Goal: Task Accomplishment & Management: Use online tool/utility

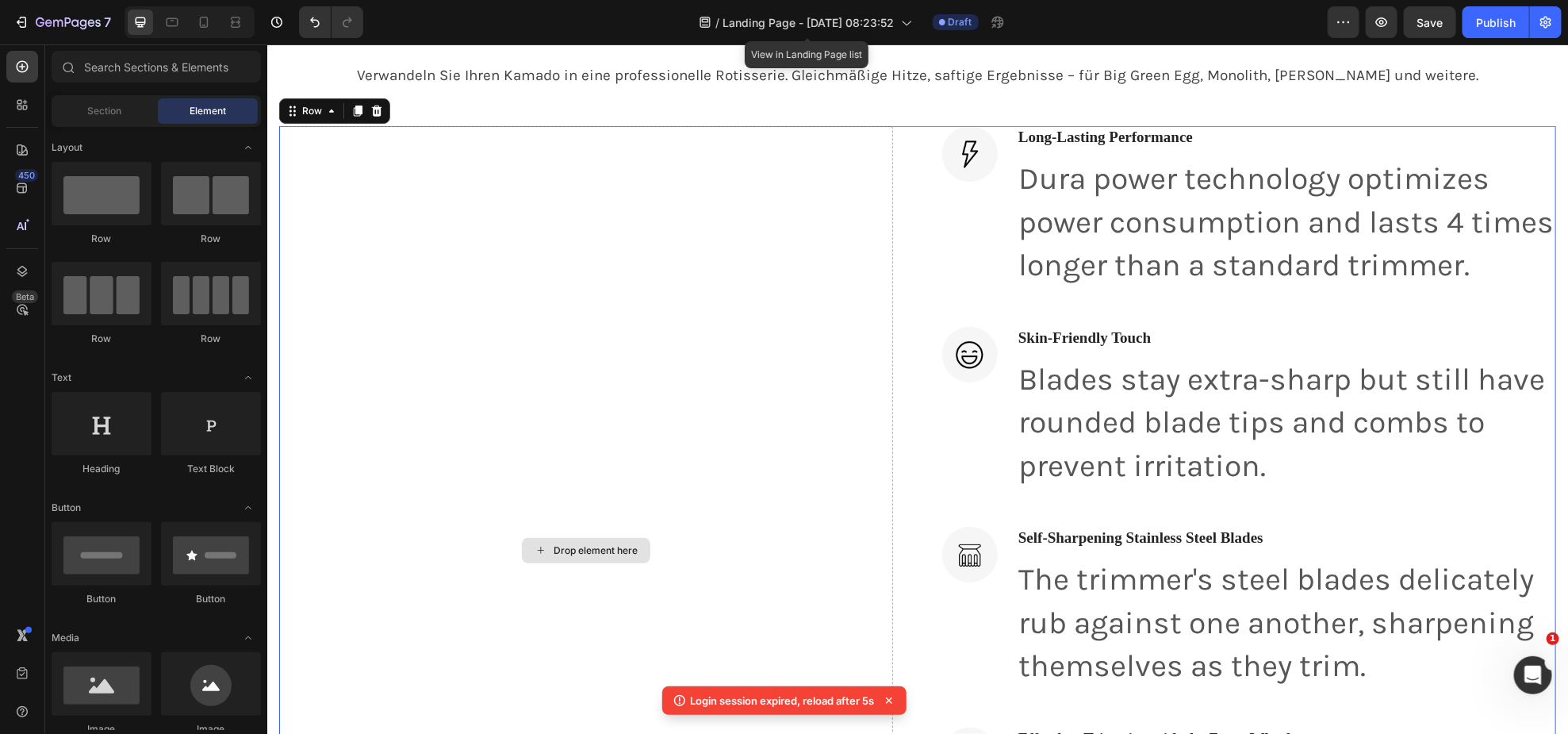
click at [592, 556] on div "Drop element here" at bounding box center [594, 549] width 84 height 13
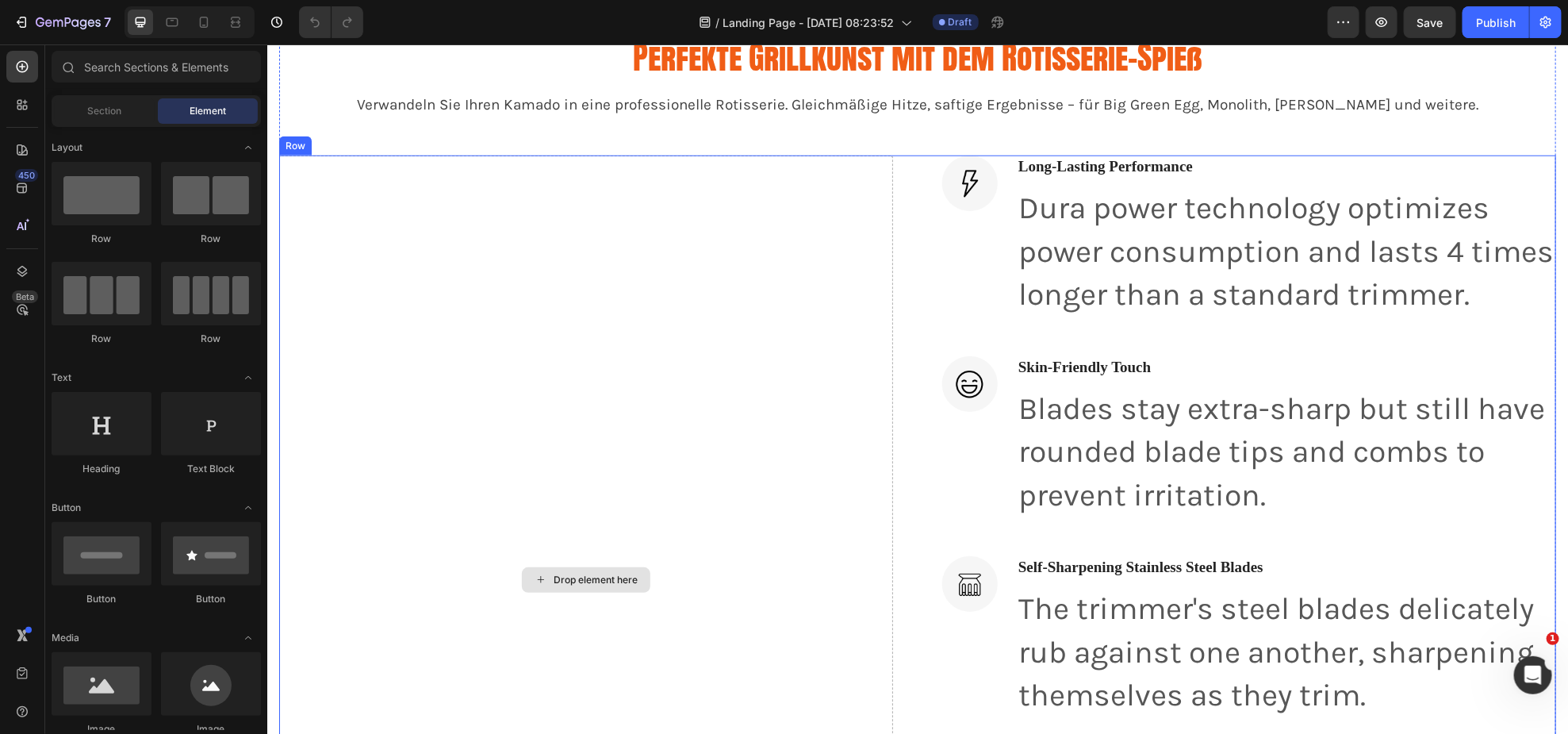
scroll to position [937, 0]
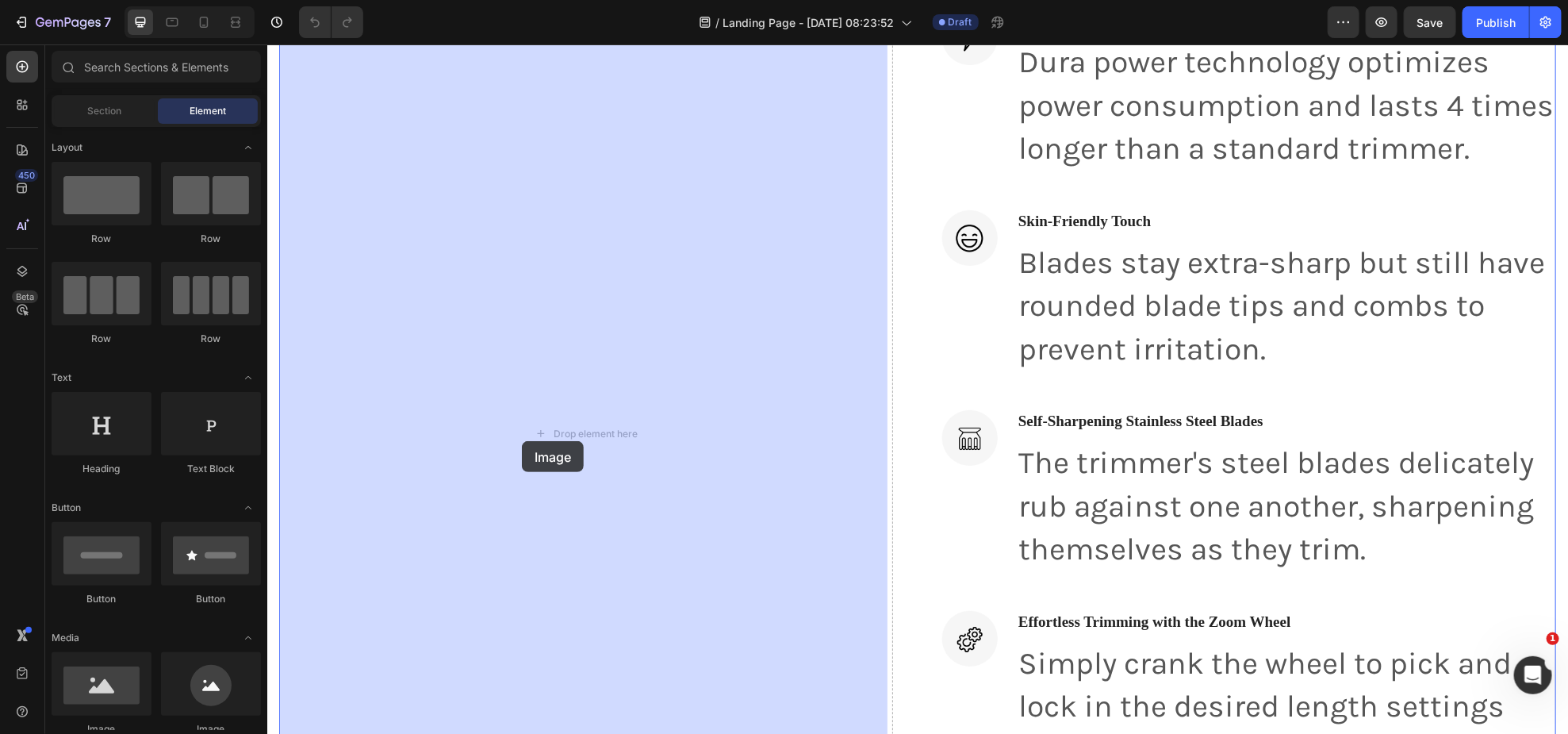
drag, startPoint x: 363, startPoint y: 732, endPoint x: 521, endPoint y: 441, distance: 331.1
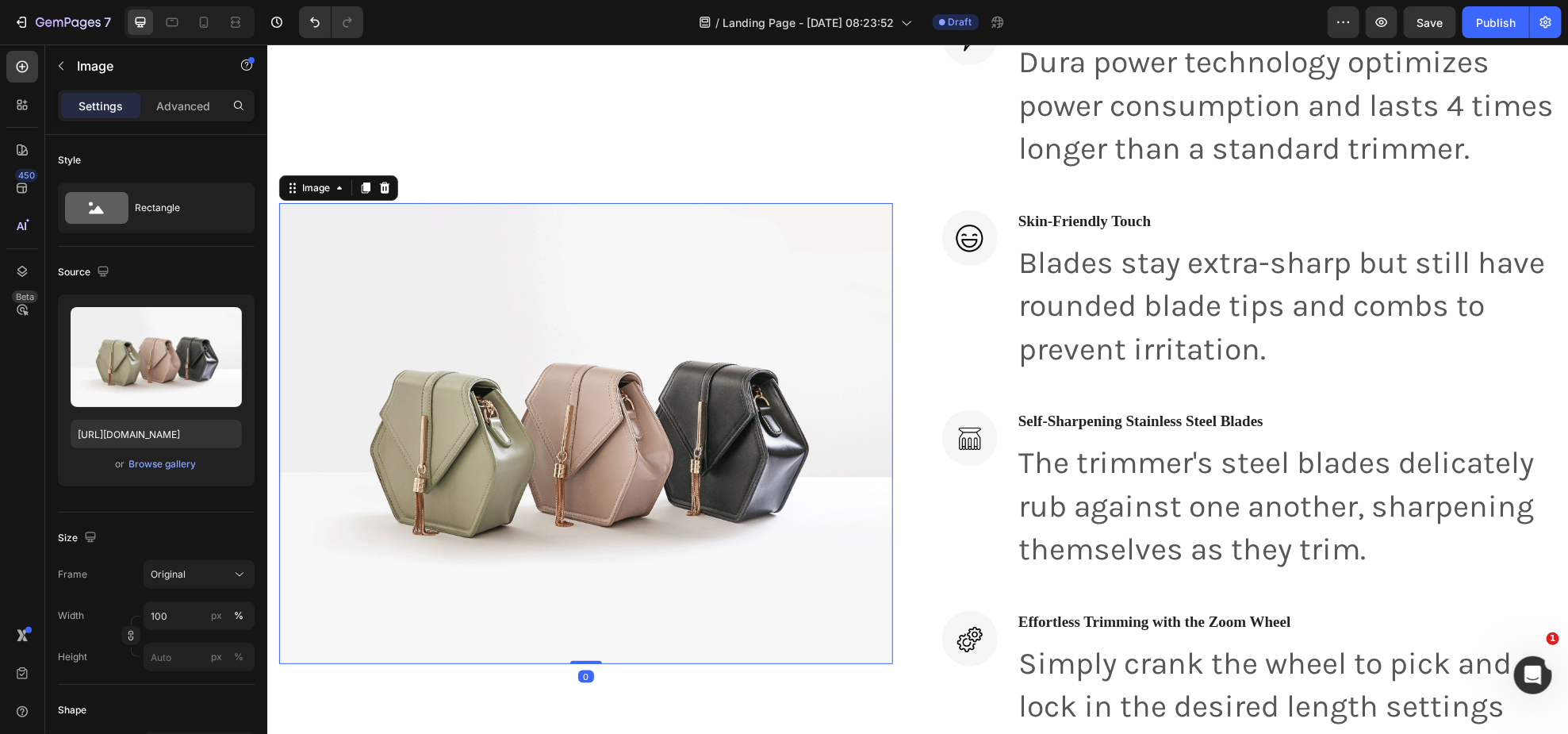
click at [512, 379] on img at bounding box center [585, 432] width 614 height 461
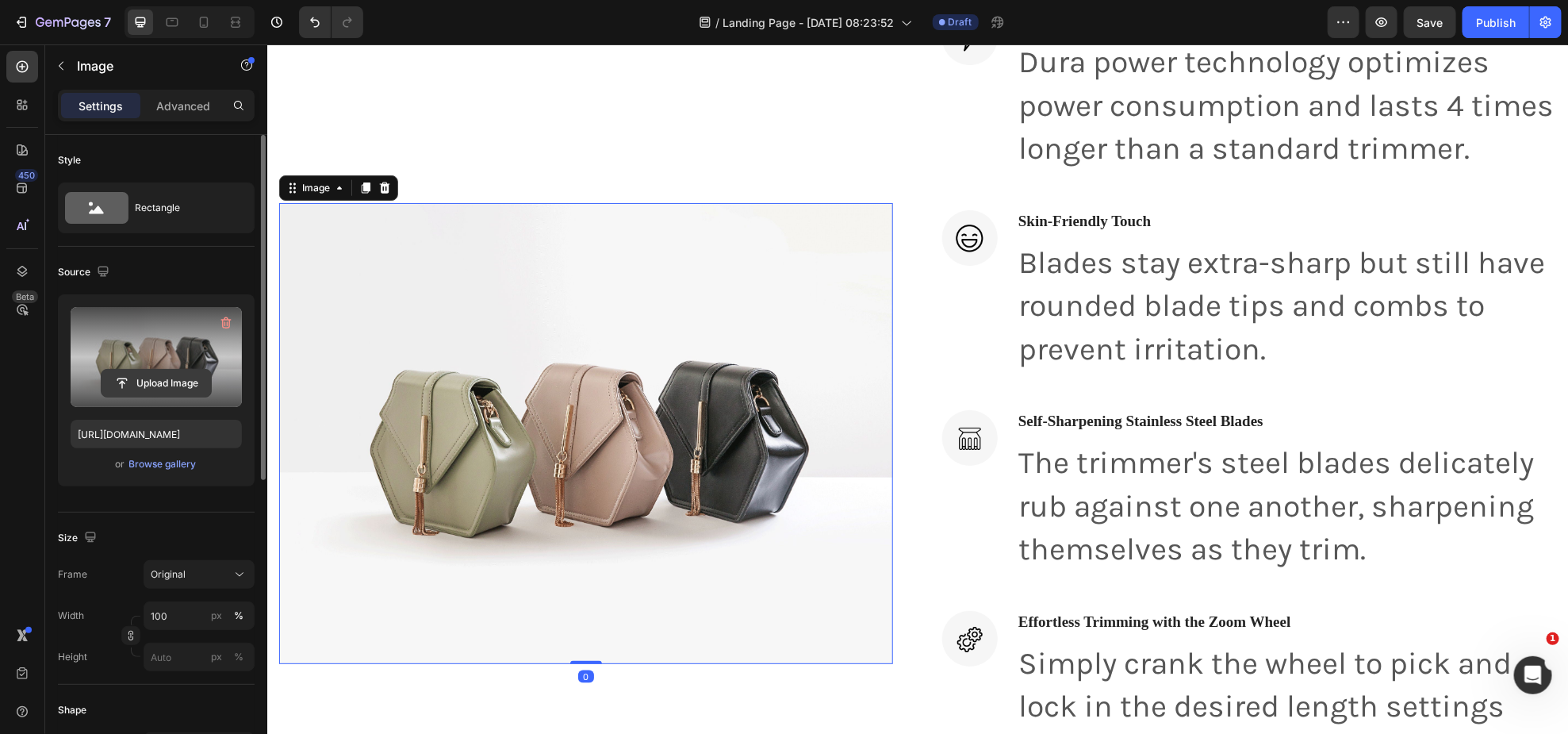
click at [176, 379] on input "file" at bounding box center [156, 383] width 110 height 27
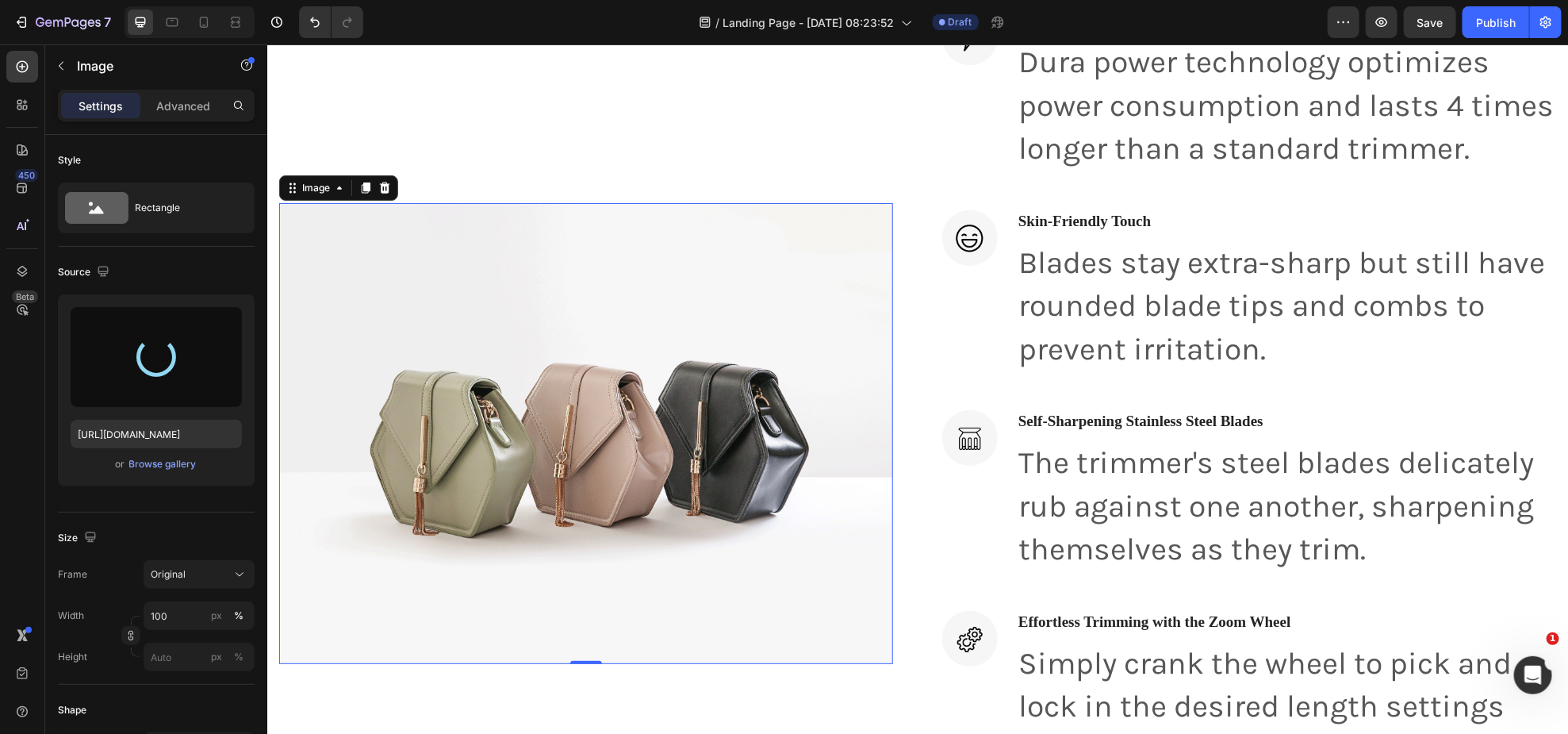
type input "[URL][DOMAIN_NAME]"
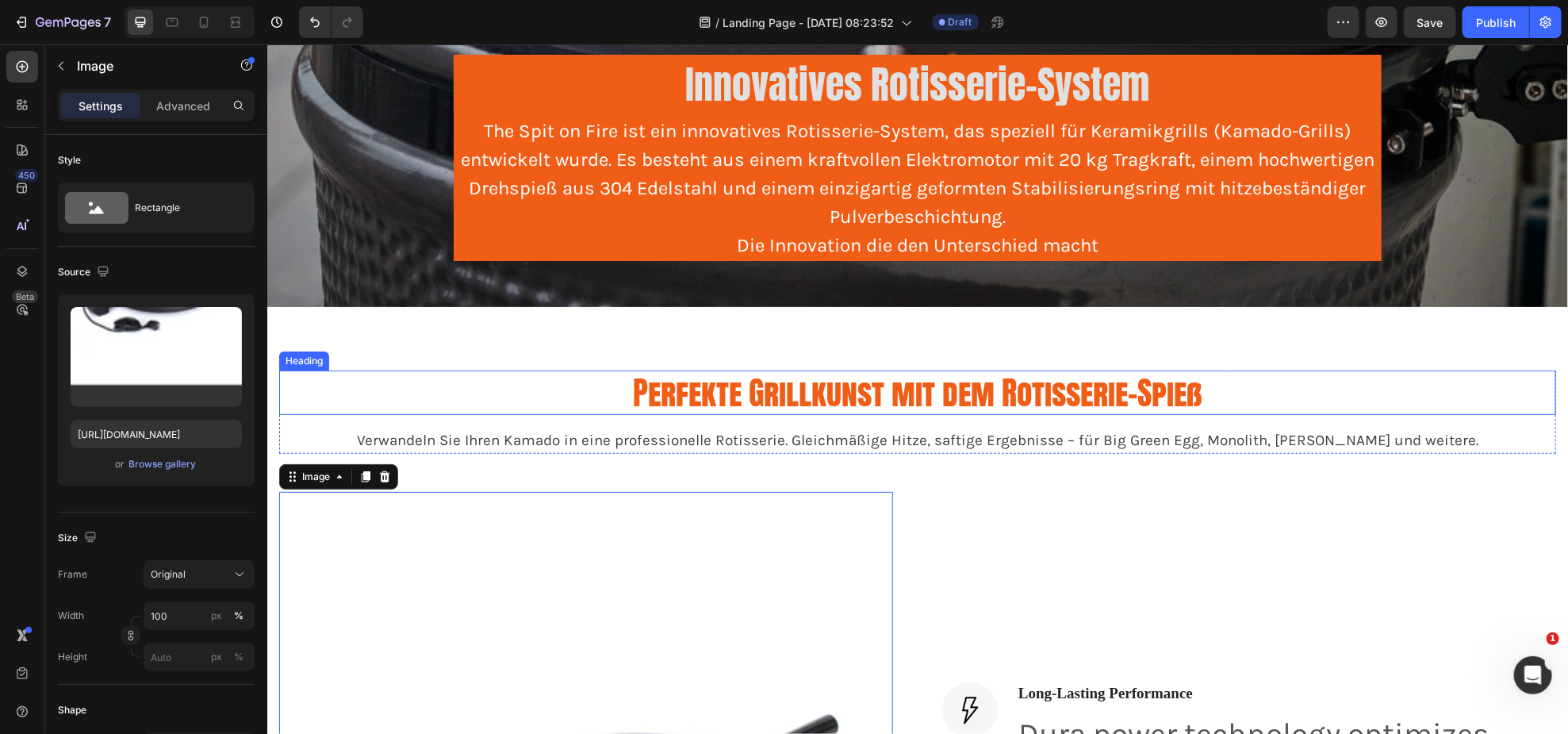
scroll to position [676, 0]
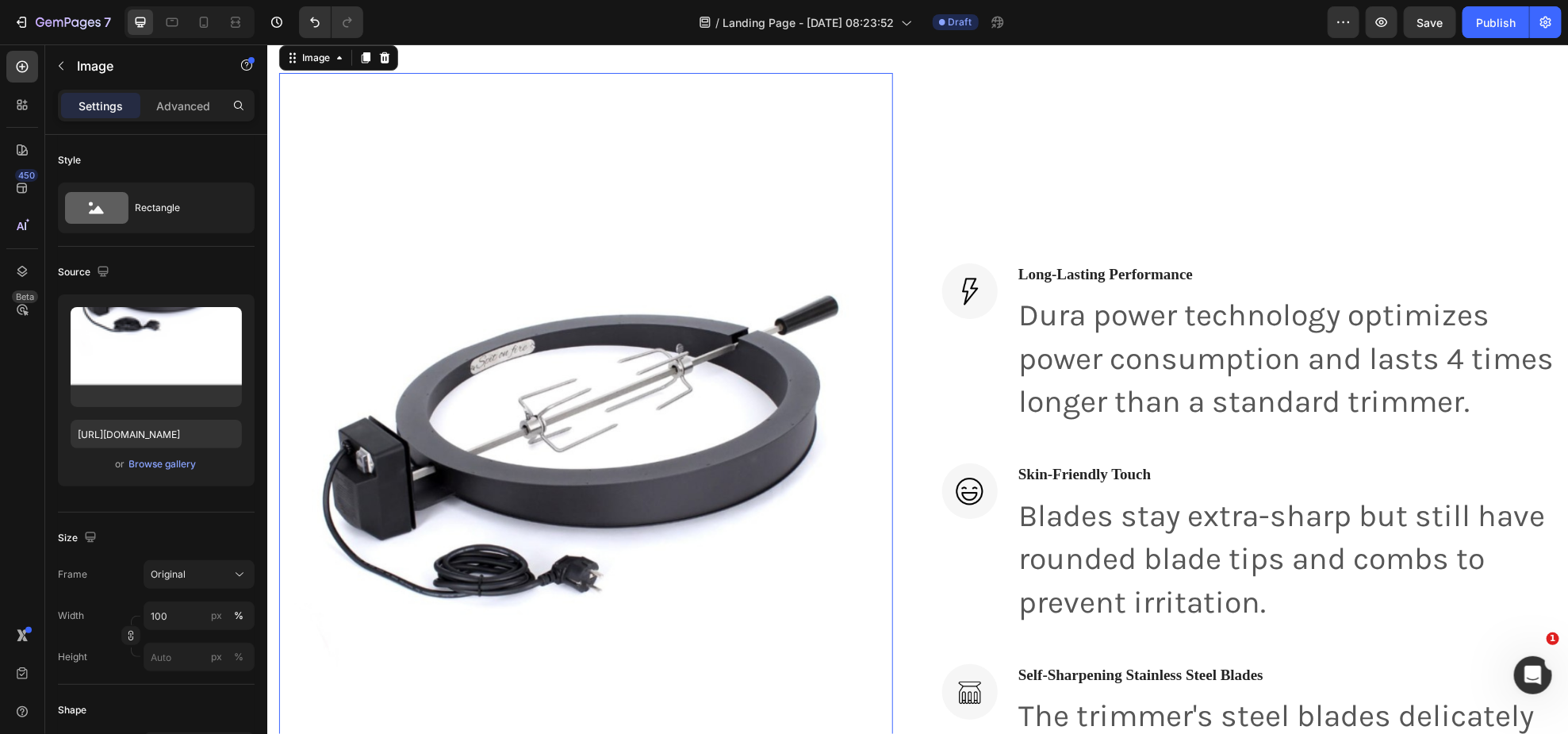
scroll to position [893, 0]
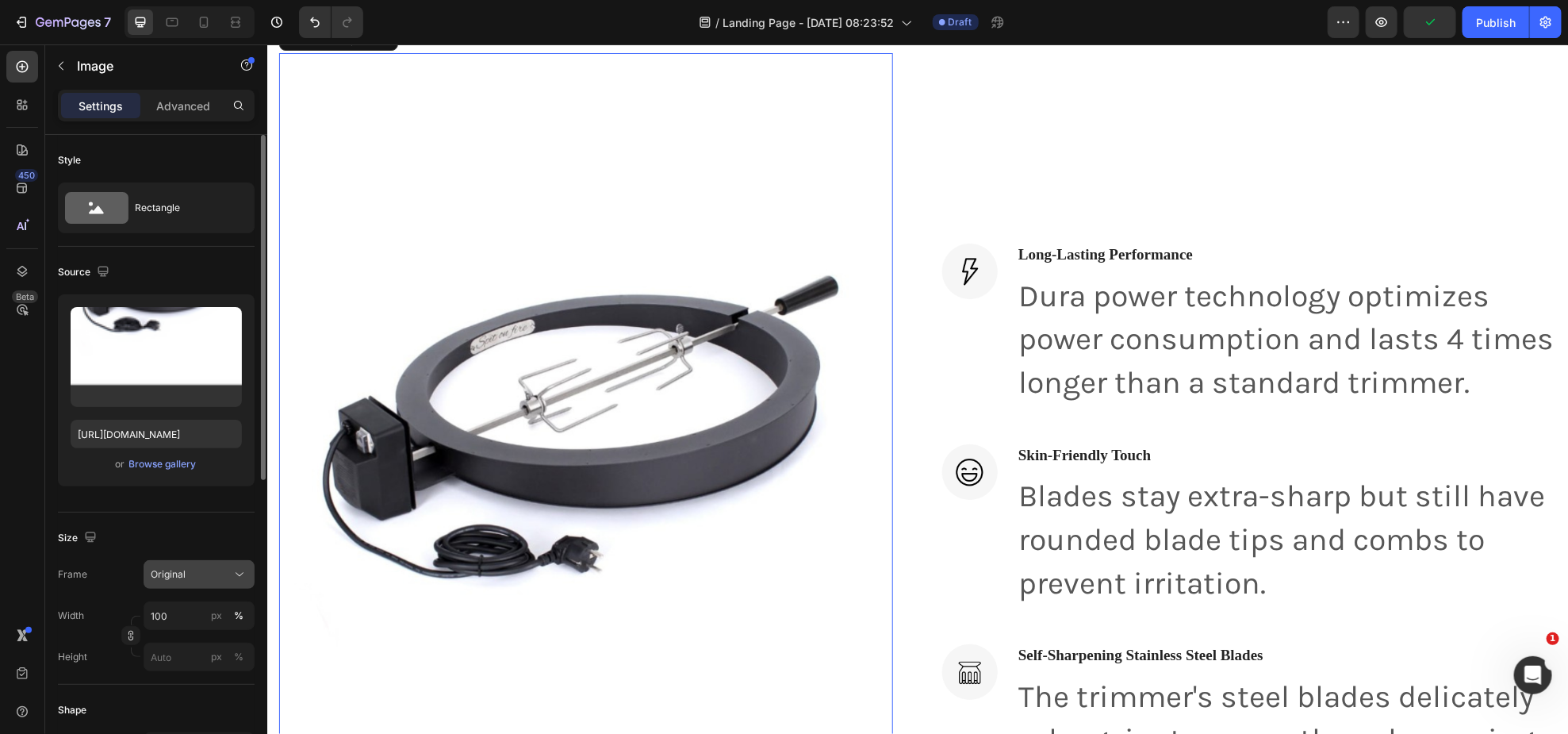
click at [230, 580] on div "Original" at bounding box center [198, 575] width 97 height 16
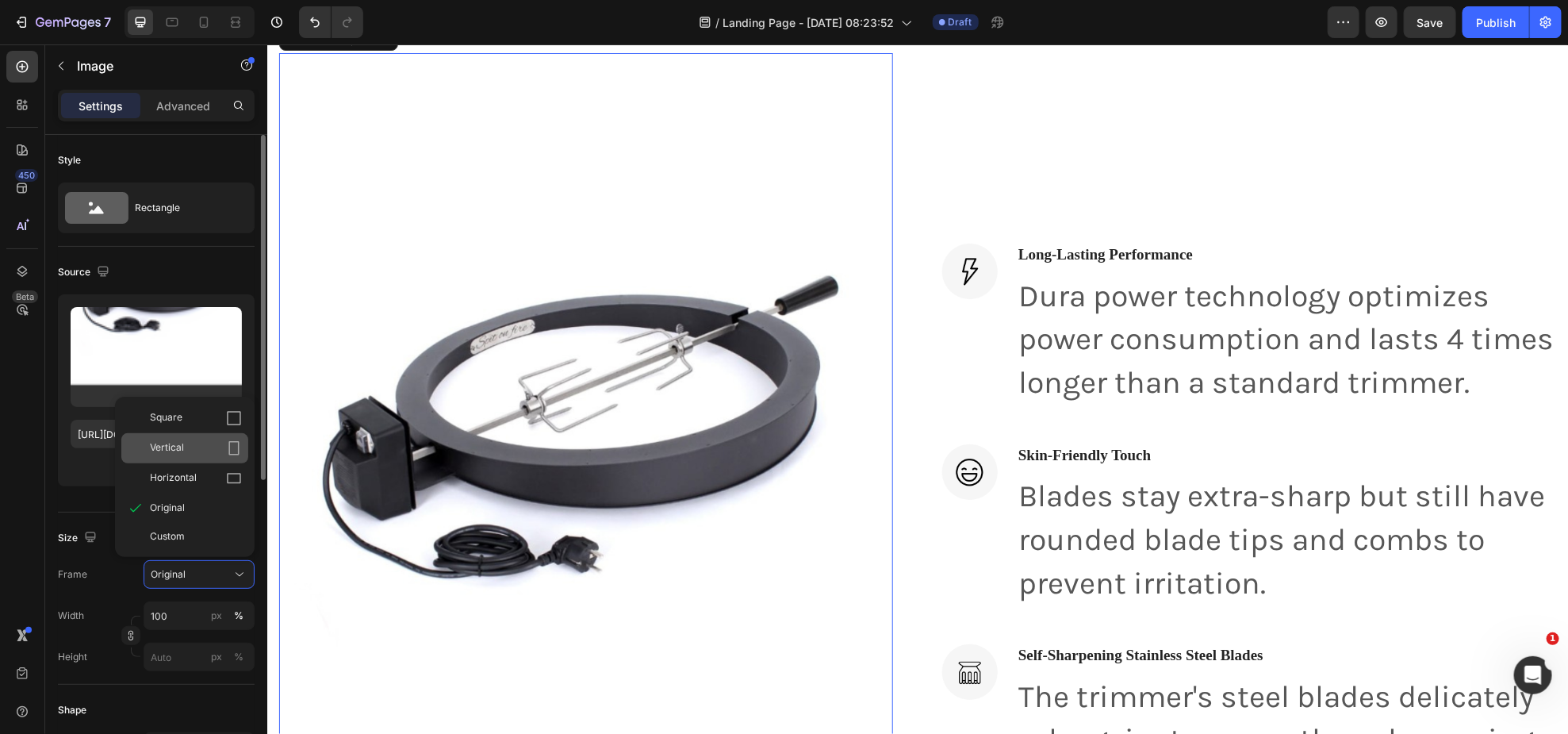
click at [183, 442] on div "Vertical" at bounding box center [185, 448] width 127 height 30
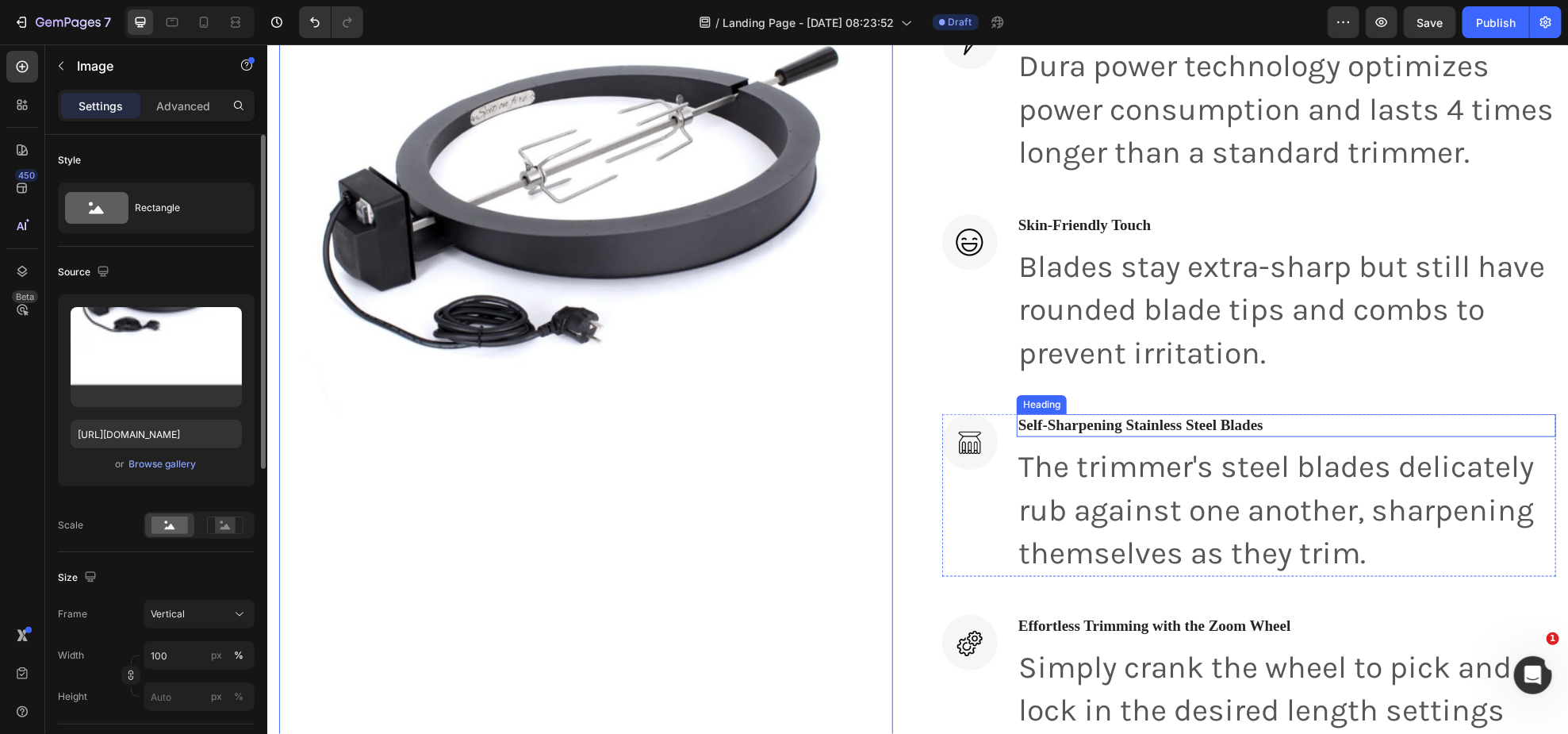
scroll to position [645, 0]
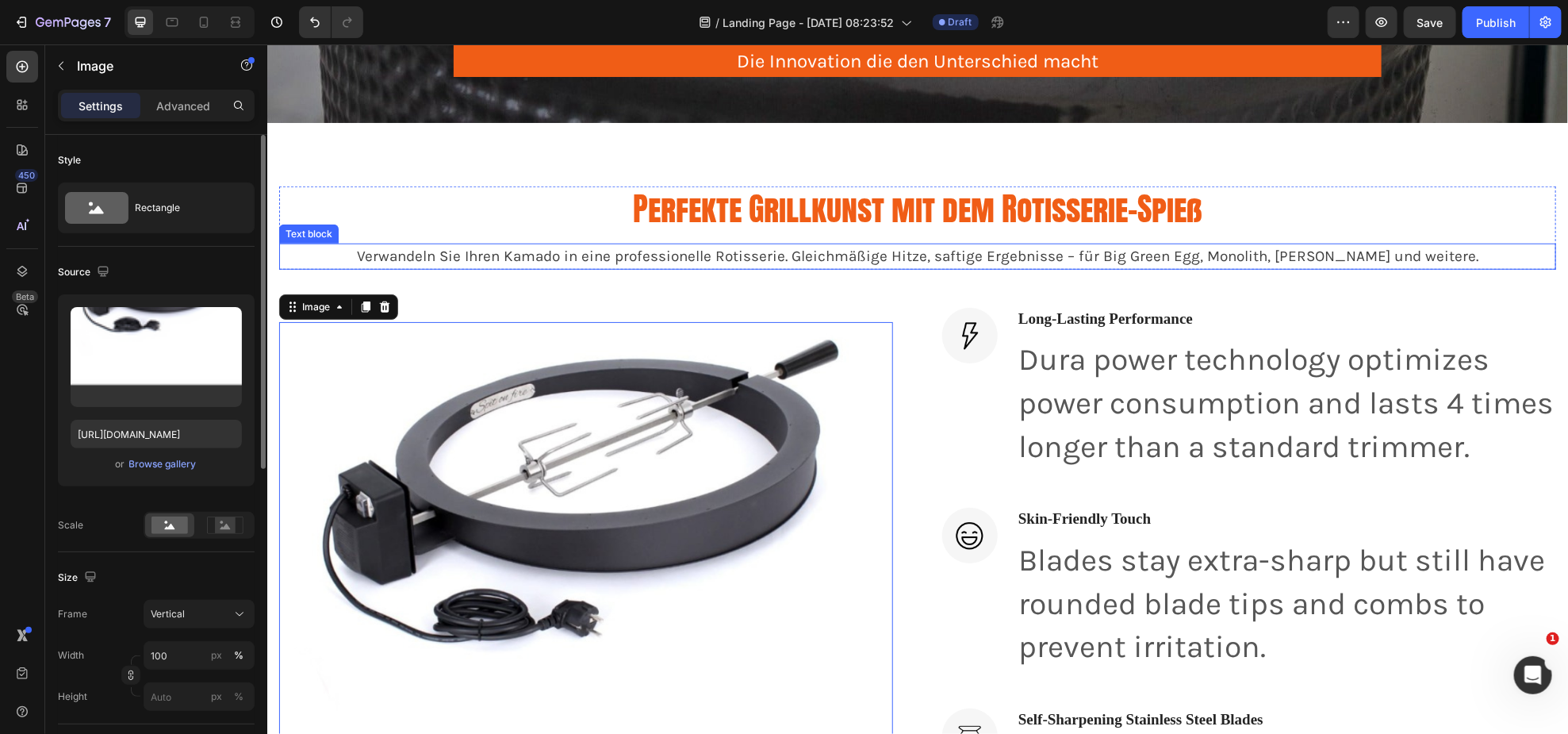
click at [1395, 260] on p "Verwandeln Sie Ihren Kamado in eine professionelle Rotisserie. Gleichmäßige Hit…" at bounding box center [916, 256] width 1274 height 23
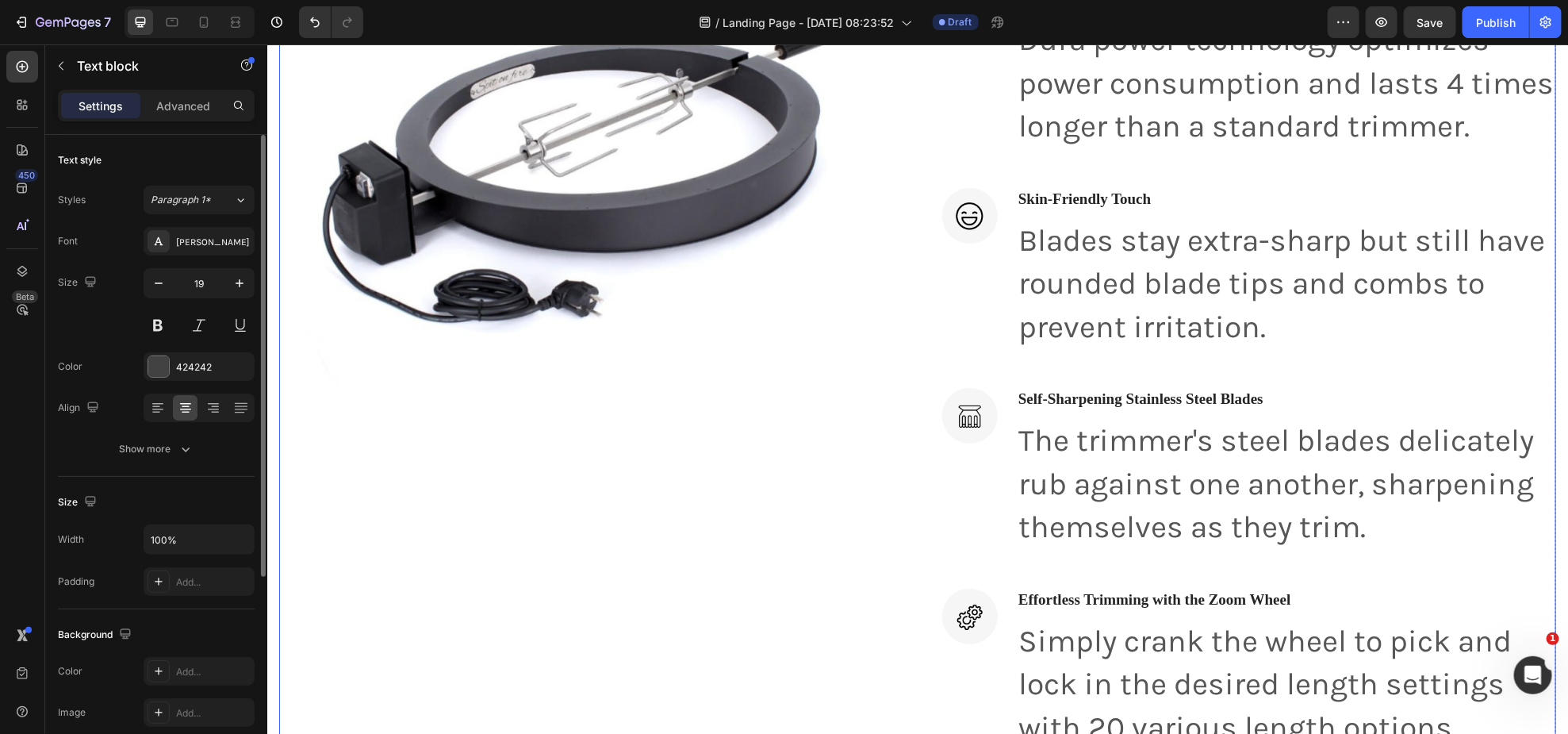
scroll to position [1077, 0]
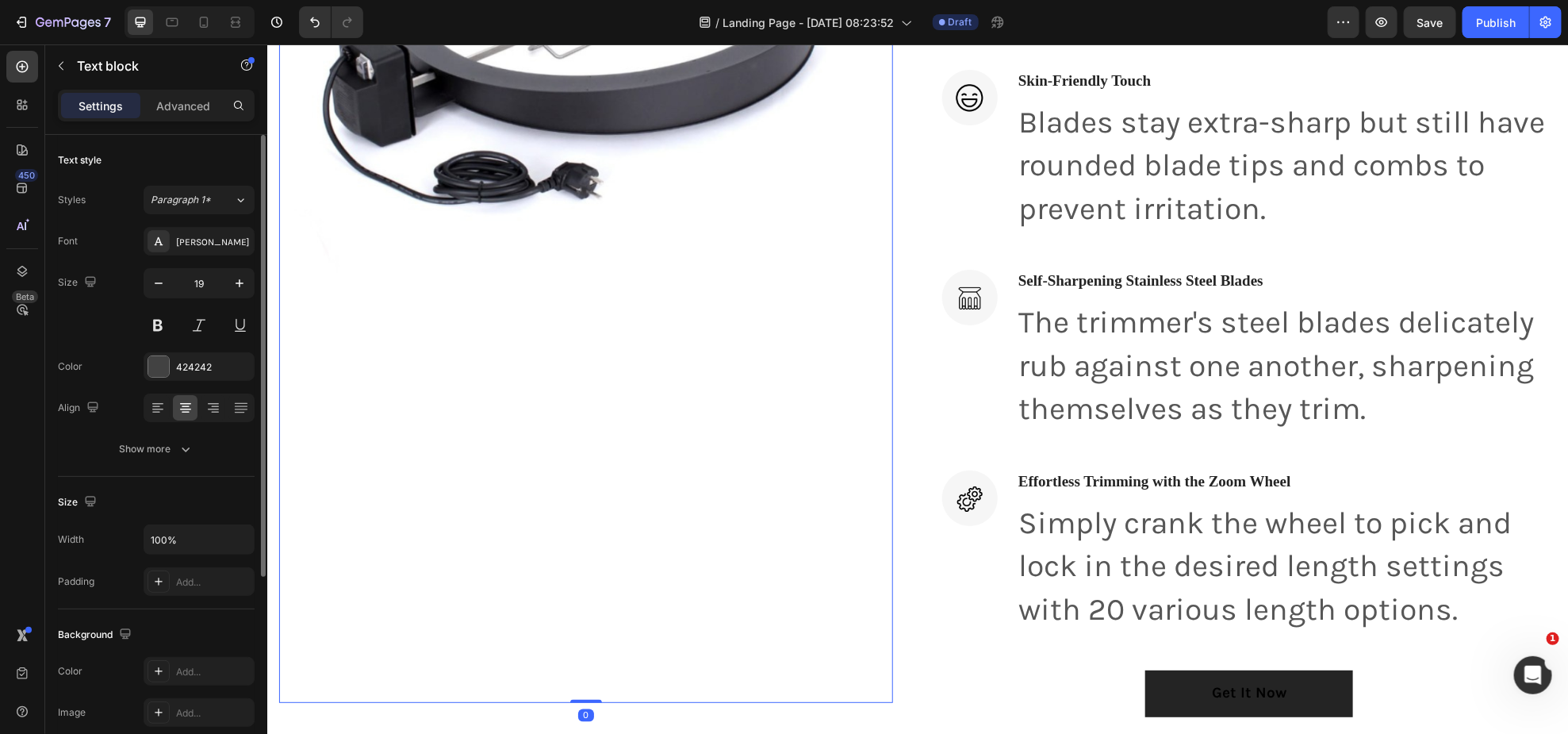
click at [674, 410] on img at bounding box center [585, 293] width 614 height 819
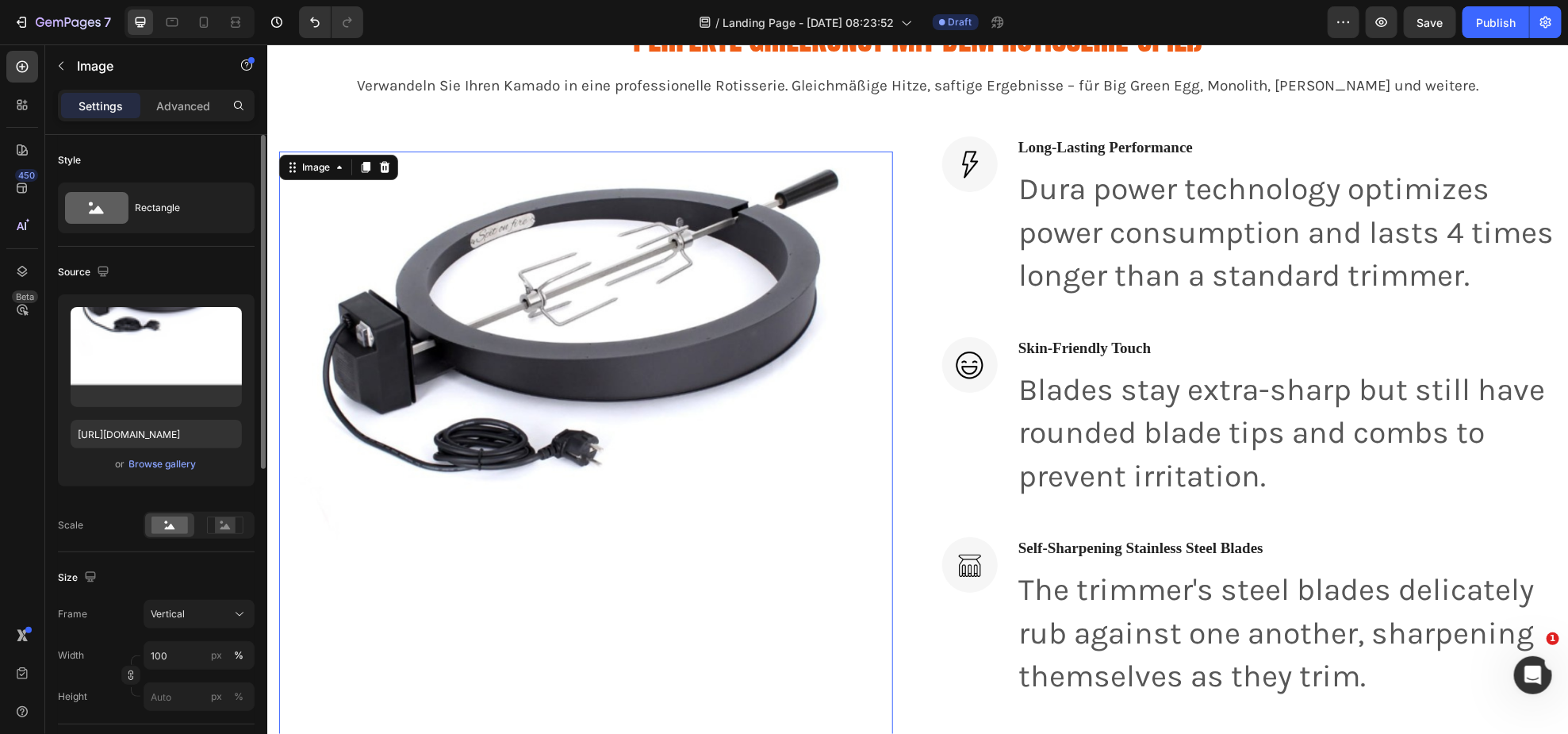
scroll to position [788, 0]
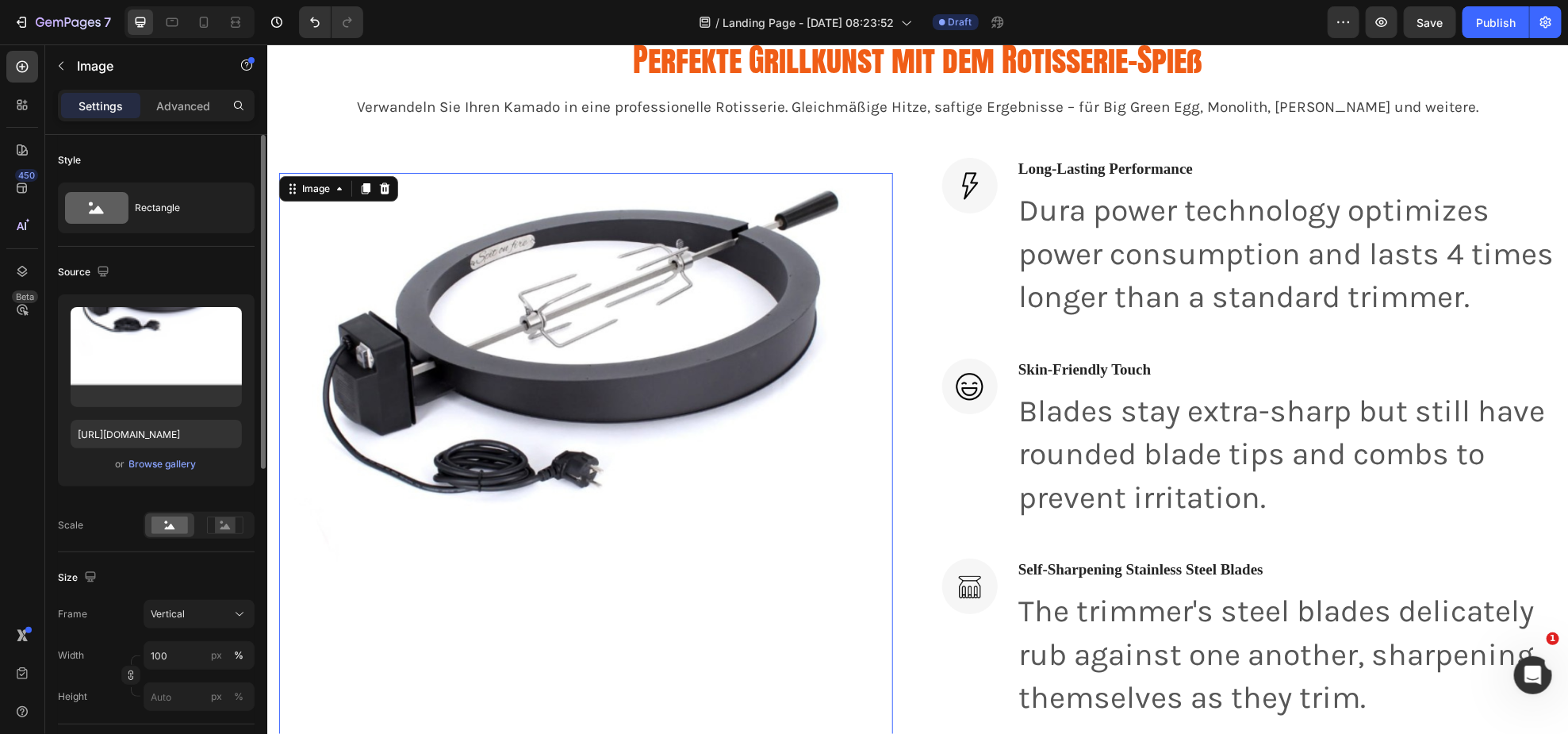
click at [662, 213] on img at bounding box center [585, 581] width 614 height 819
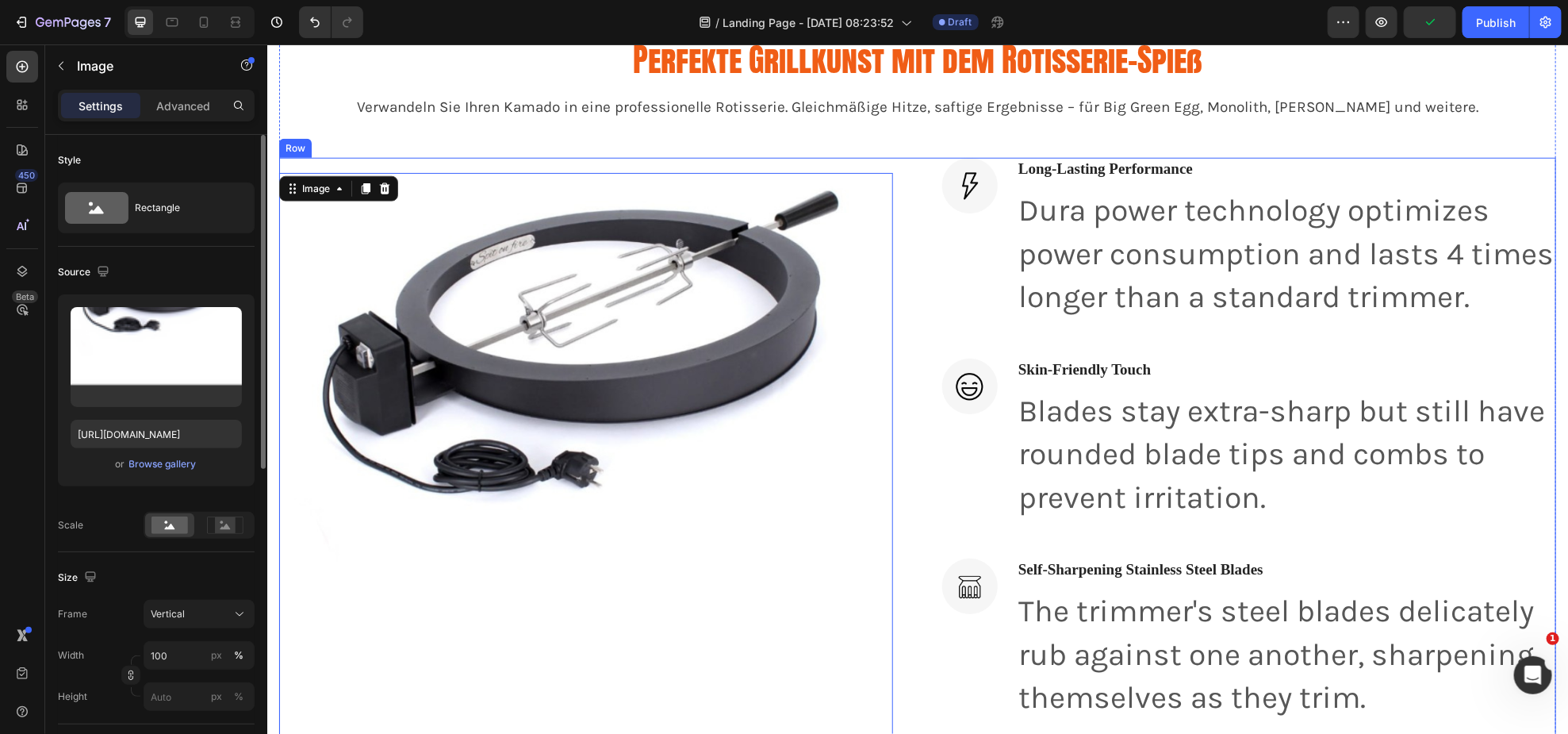
click at [667, 167] on div "Image 0" at bounding box center [585, 580] width 614 height 847
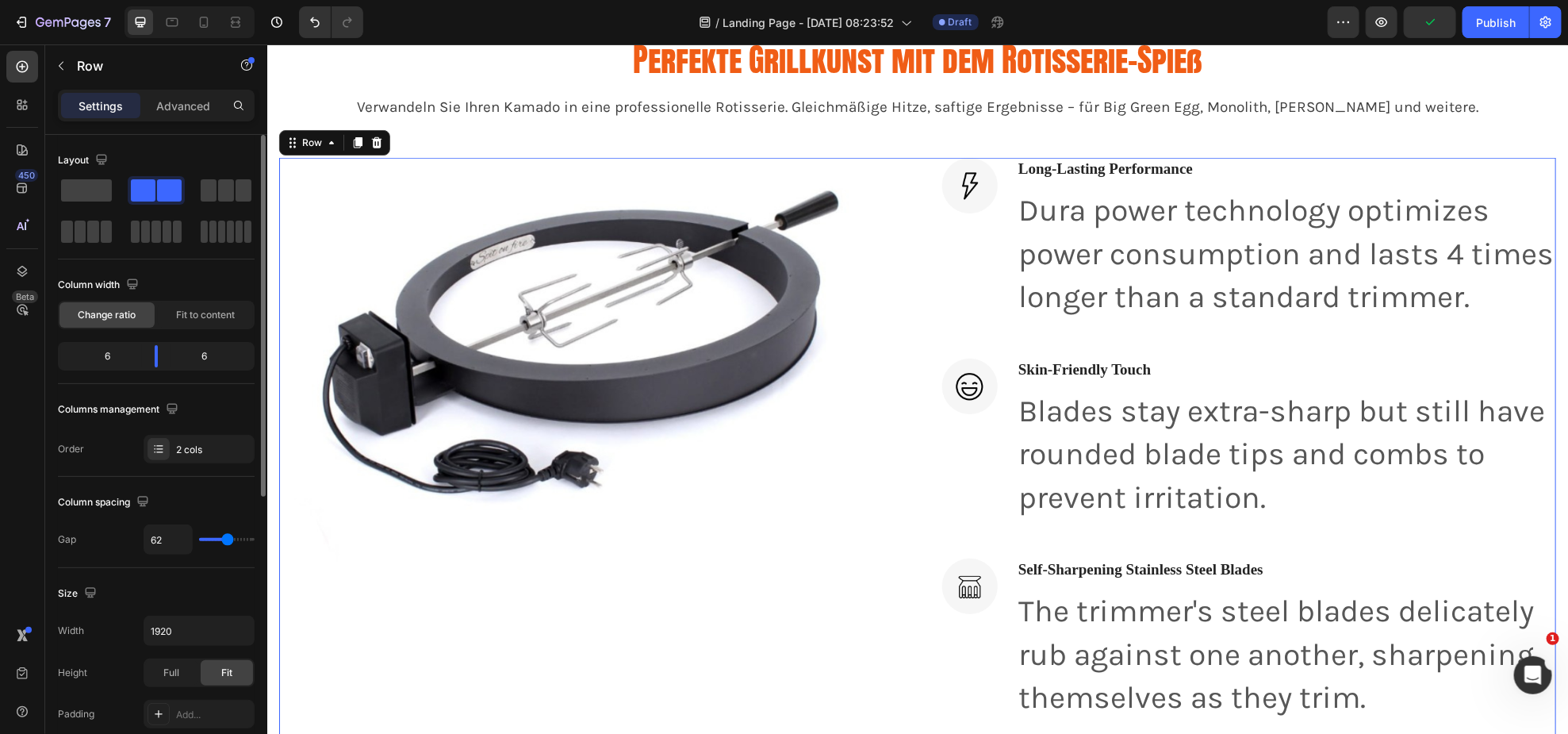
click at [661, 163] on div "Image" at bounding box center [585, 580] width 614 height 847
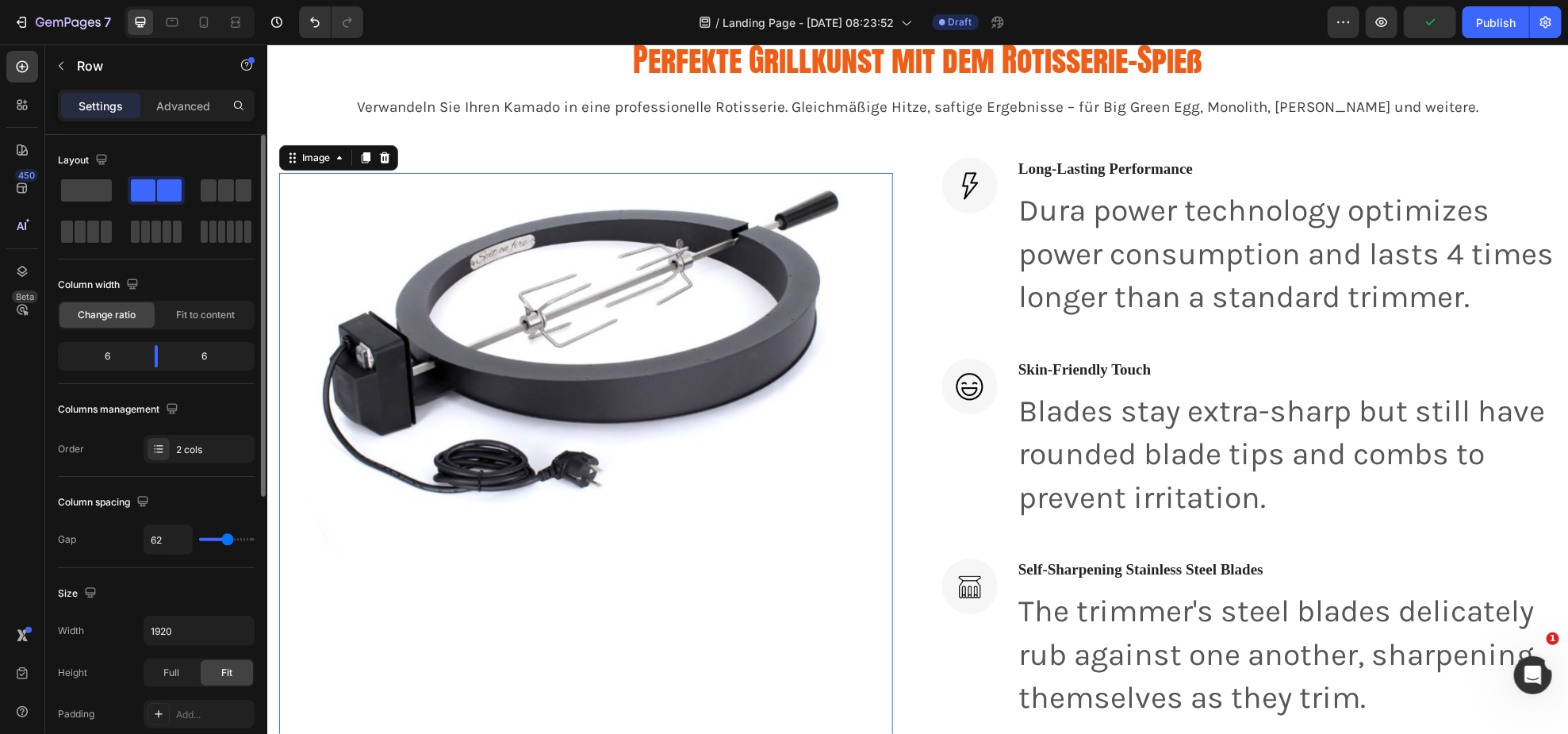
click at [653, 224] on img at bounding box center [585, 581] width 614 height 819
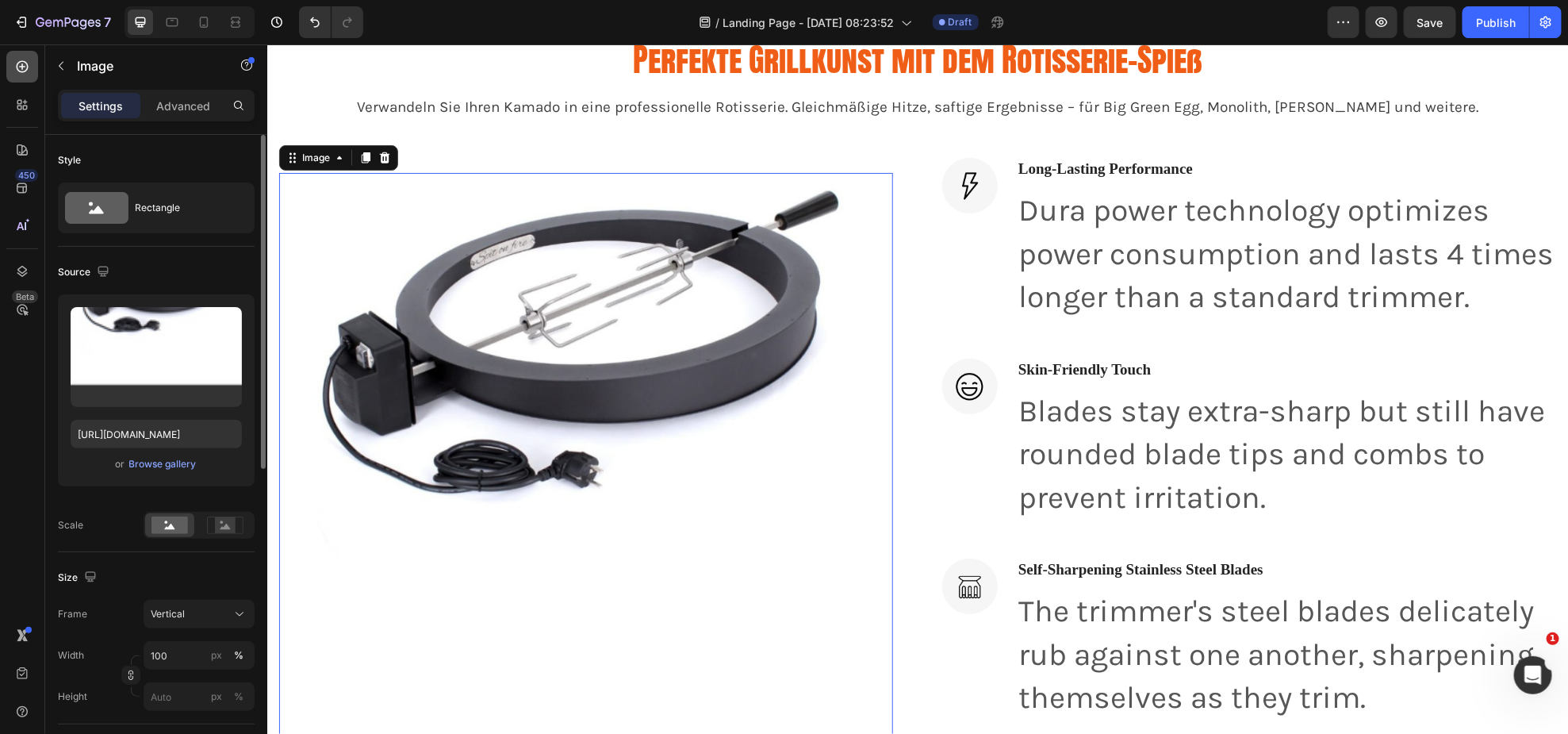
click at [17, 72] on icon at bounding box center [23, 67] width 16 height 16
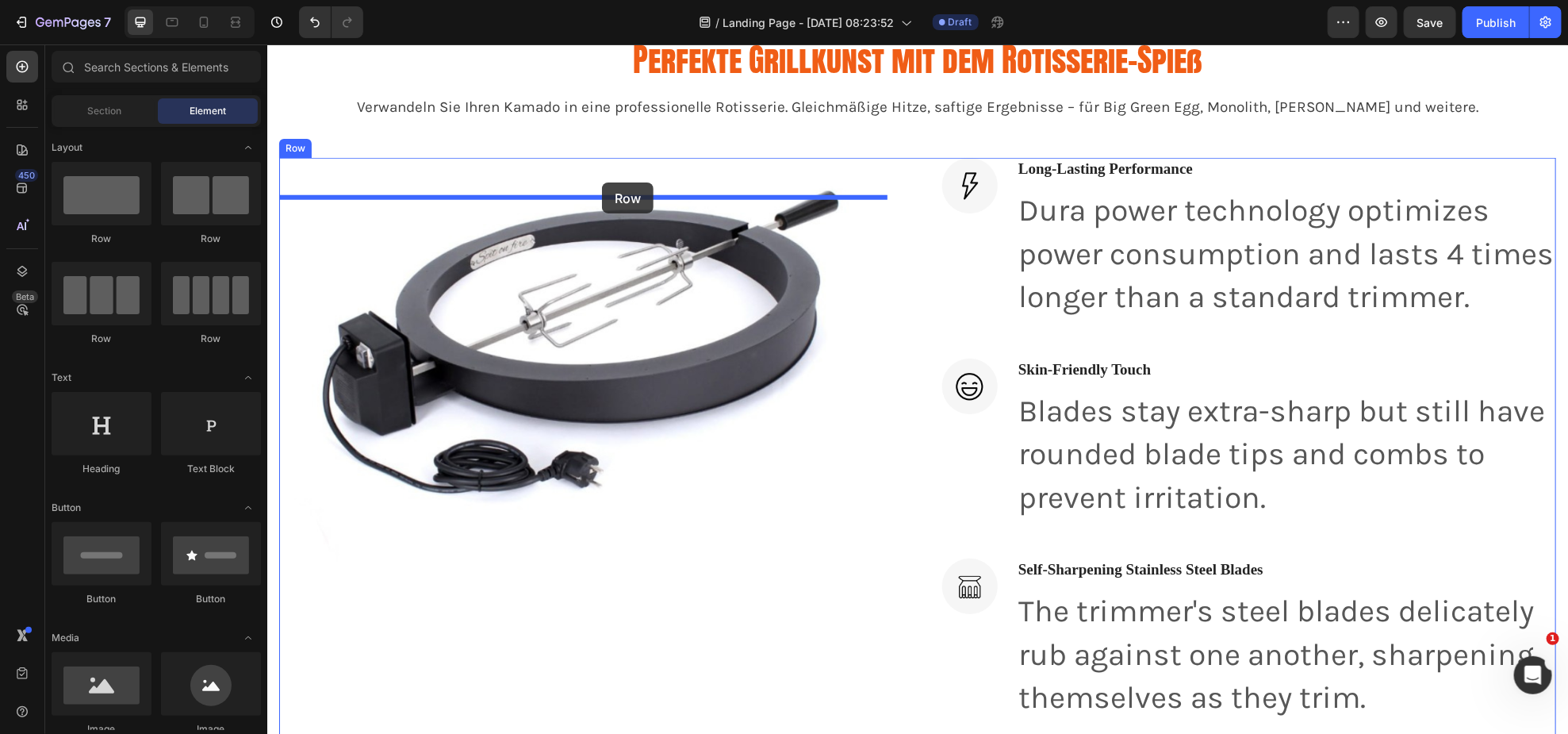
drag, startPoint x: 375, startPoint y: 264, endPoint x: 602, endPoint y: 181, distance: 241.7
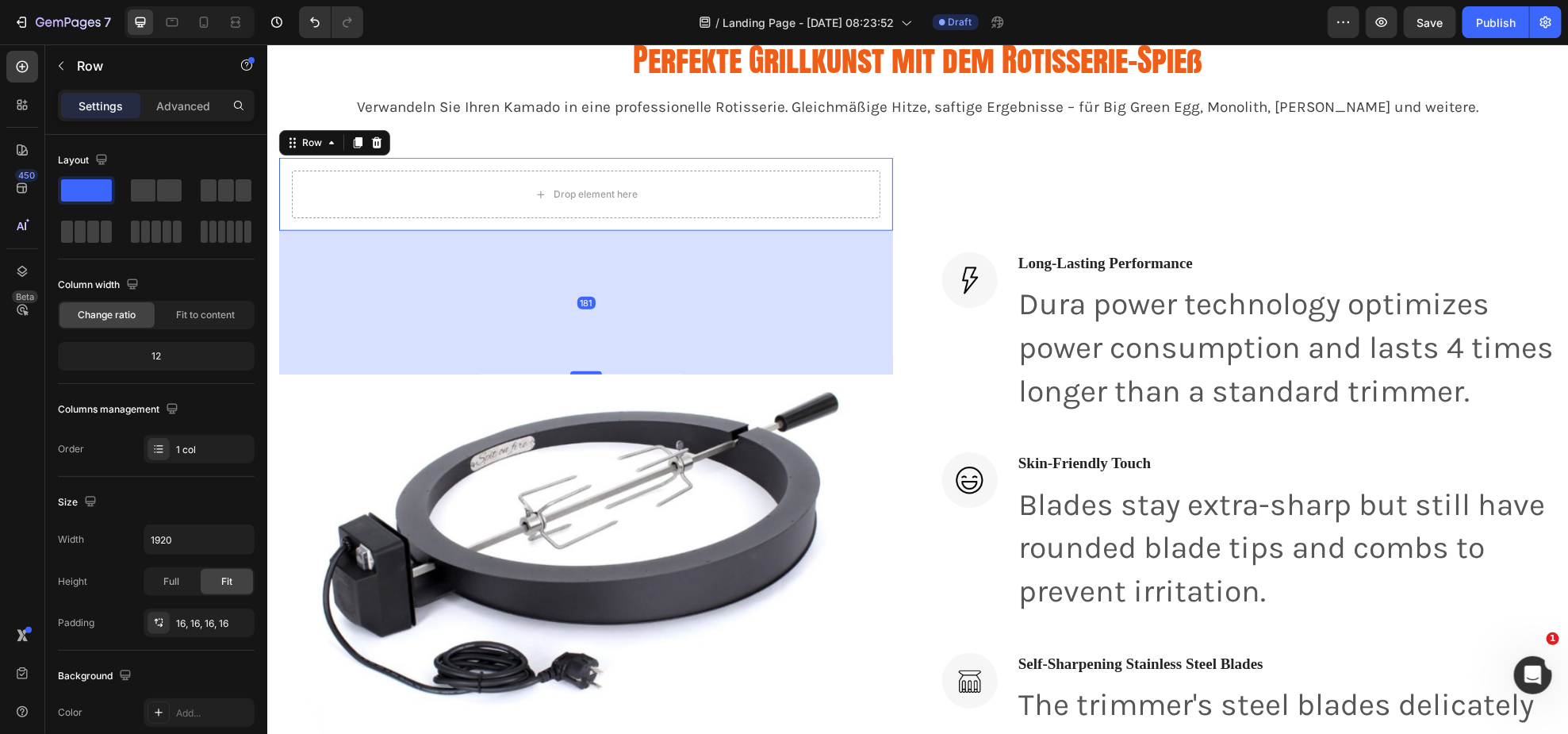
drag, startPoint x: 591, startPoint y: 241, endPoint x: 604, endPoint y: 354, distance: 113.7
click at [586, 371] on div at bounding box center [585, 372] width 32 height 3
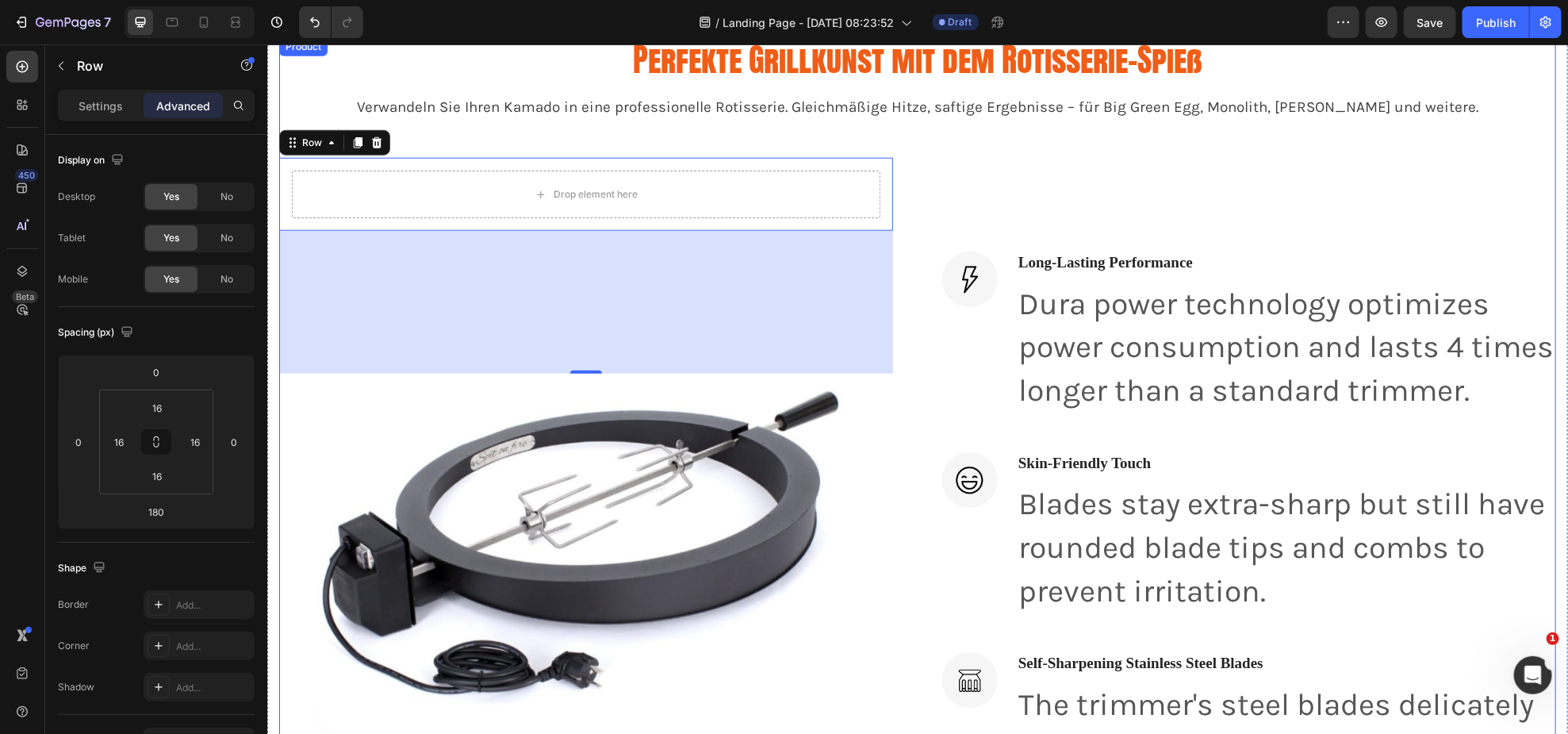
click at [1073, 151] on div "Perfekte Grillkunst mit dem Rotisserie-[PERSON_NAME] Heading Verwandeln Sie Ihr…" at bounding box center [917, 615] width 1277 height 1156
